Goal: Task Accomplishment & Management: Manage account settings

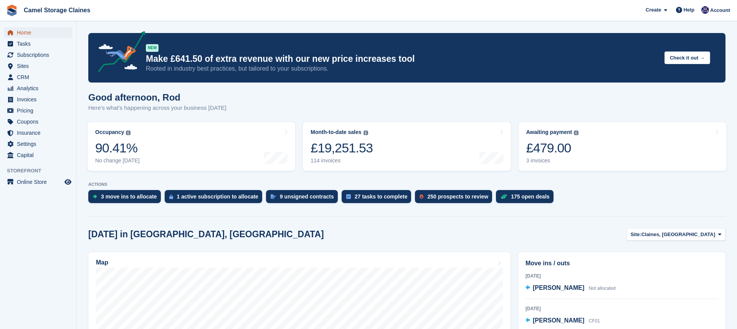
click at [28, 32] on span "Home" at bounding box center [40, 32] width 46 height 11
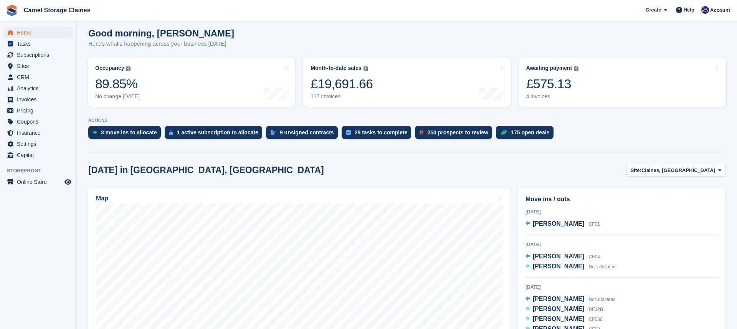
scroll to position [88, 0]
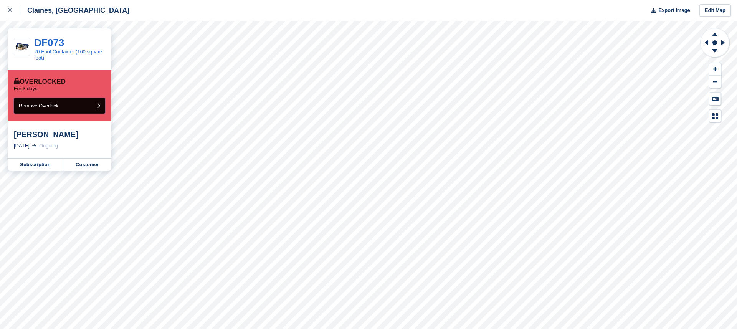
click at [65, 105] on button "Remove Overlock" at bounding box center [59, 106] width 91 height 16
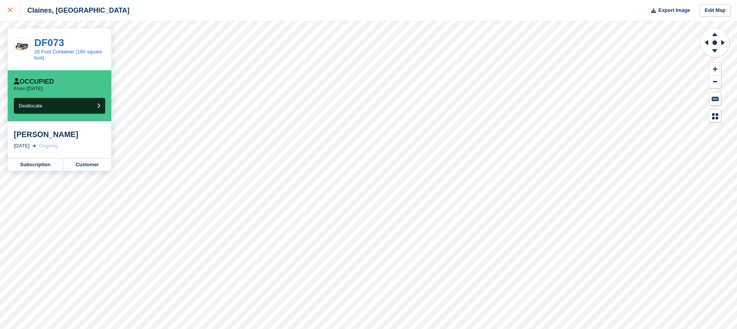
click at [12, 10] on icon at bounding box center [10, 10] width 5 height 5
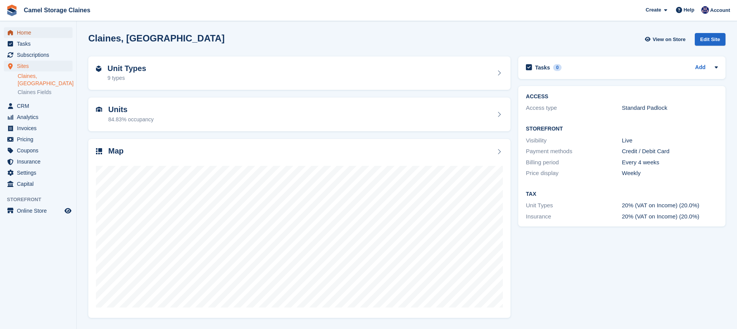
click at [16, 31] on link "Home" at bounding box center [38, 32] width 69 height 11
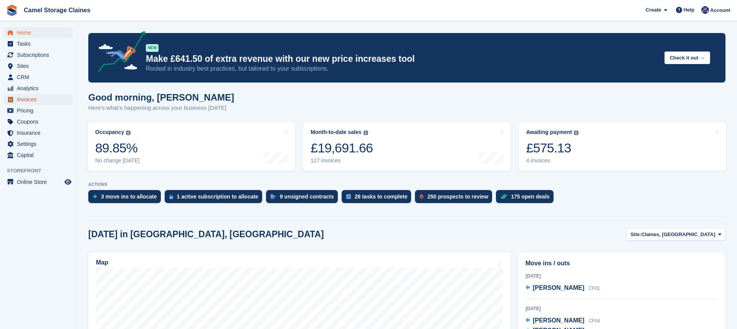
click at [36, 97] on span "Invoices" at bounding box center [40, 99] width 46 height 11
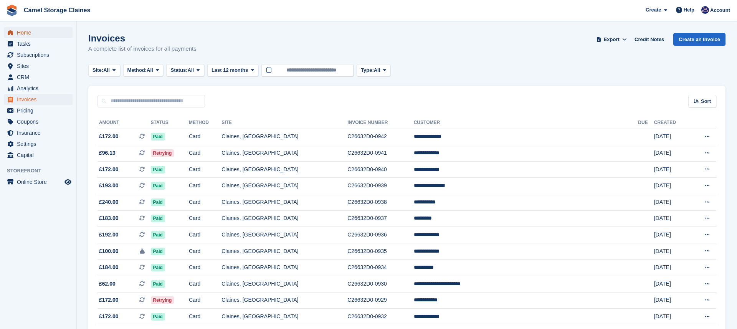
click at [23, 37] on span "Home" at bounding box center [40, 32] width 46 height 11
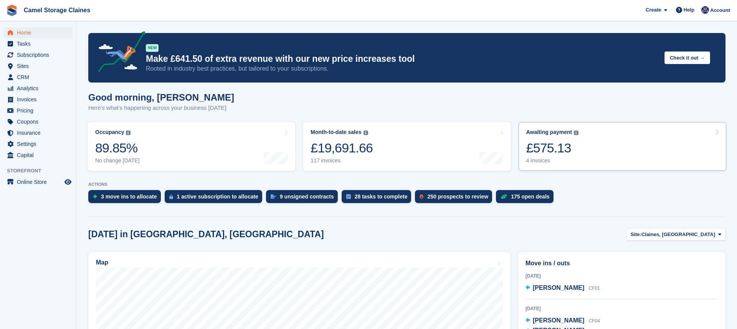
click at [553, 133] on div "Awaiting payment" at bounding box center [549, 132] width 46 height 7
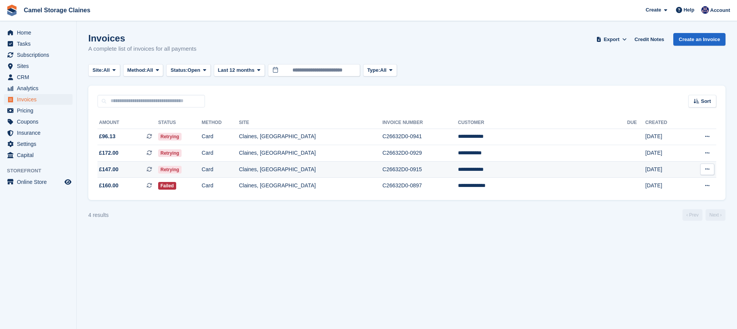
click at [627, 169] on td at bounding box center [636, 169] width 18 height 17
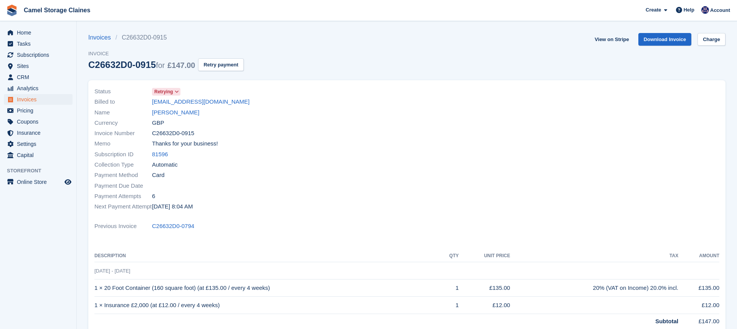
click at [177, 92] on icon at bounding box center [177, 91] width 4 height 5
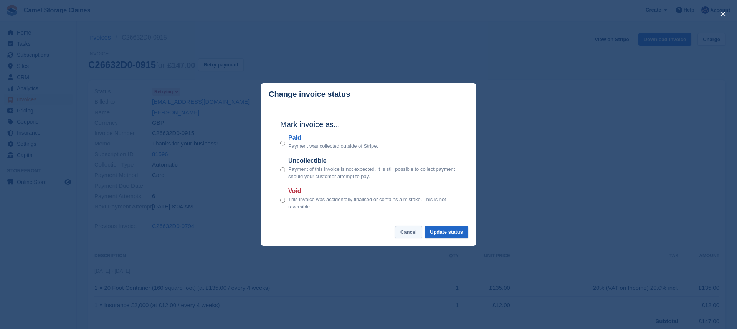
click at [408, 232] on button "Cancel" at bounding box center [408, 232] width 27 height 13
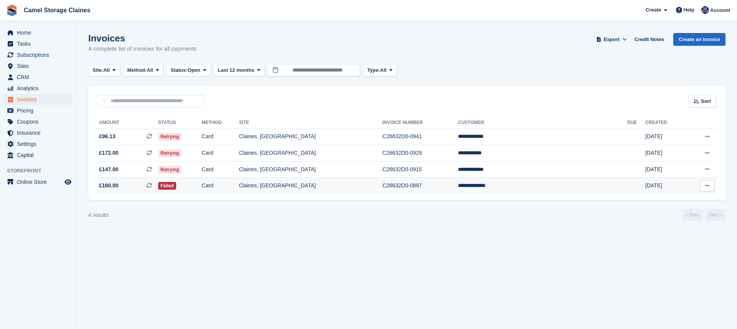
click at [158, 187] on span "£160.00 This is a recurring subscription invoice." at bounding box center [128, 186] width 61 height 8
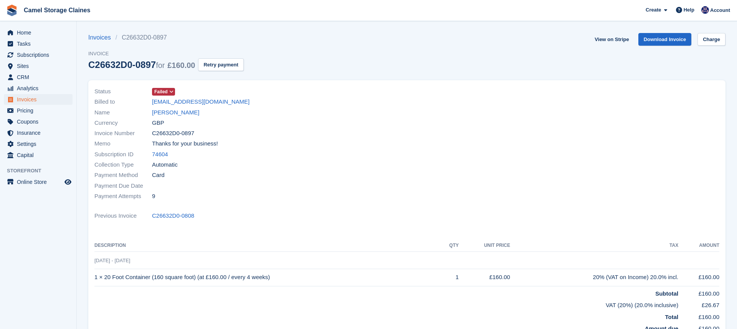
click at [167, 93] on span "Failed" at bounding box center [160, 91] width 13 height 7
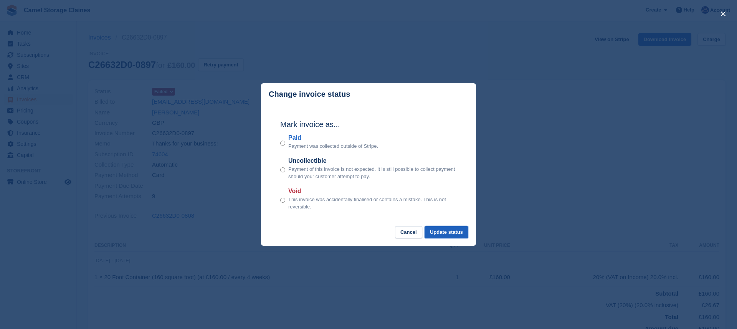
click at [443, 235] on button "Update status" at bounding box center [447, 232] width 44 height 13
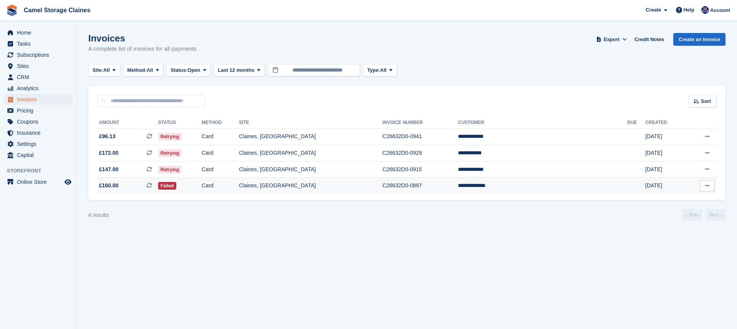
click at [239, 192] on td "Card" at bounding box center [220, 186] width 37 height 16
click at [49, 34] on span "Home" at bounding box center [40, 32] width 46 height 11
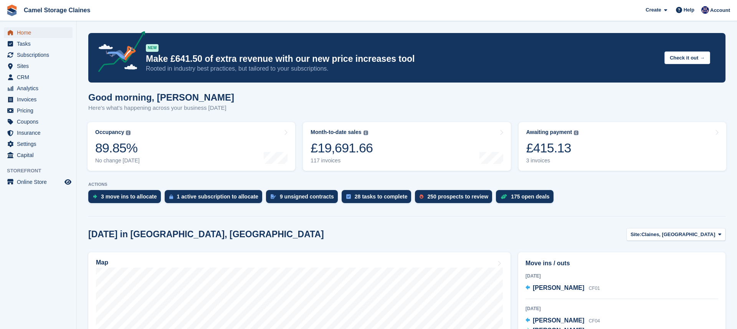
click at [30, 33] on span "Home" at bounding box center [40, 32] width 46 height 11
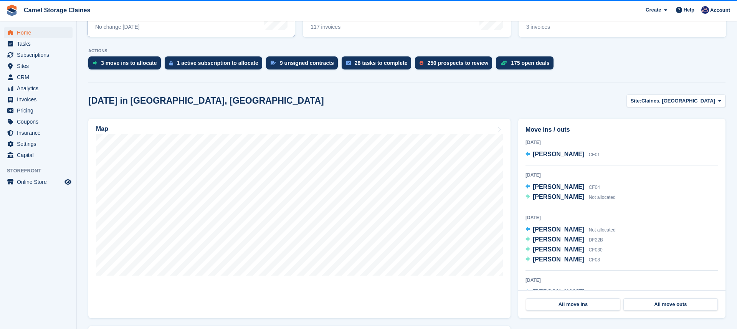
scroll to position [137, 0]
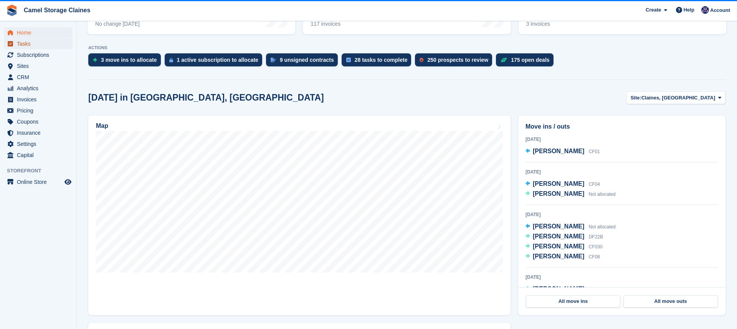
click at [22, 45] on span "Tasks" at bounding box center [40, 43] width 46 height 11
